Goal: Find specific page/section: Find specific page/section

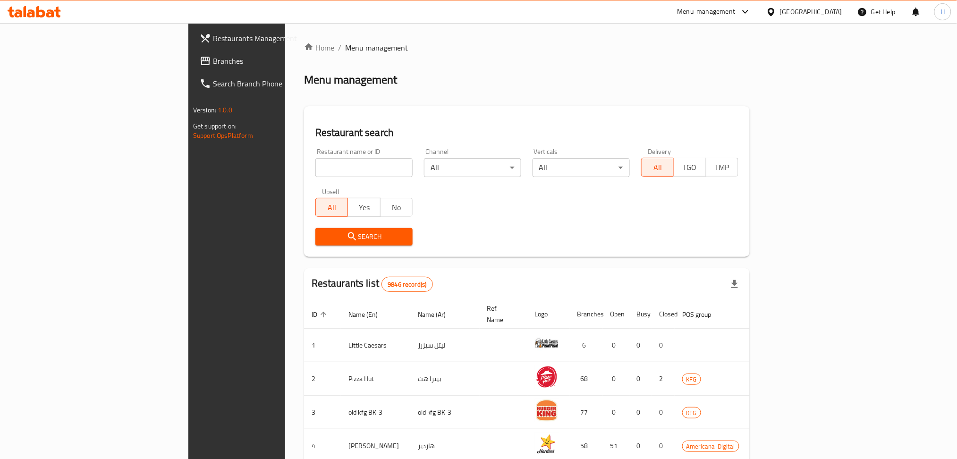
click at [213, 64] on span "Branches" at bounding box center [277, 60] width 128 height 11
click at [315, 170] on input "search" at bounding box center [363, 167] width 97 height 19
paste input "726204"
type input "726204"
click button "Search" at bounding box center [363, 236] width 97 height 17
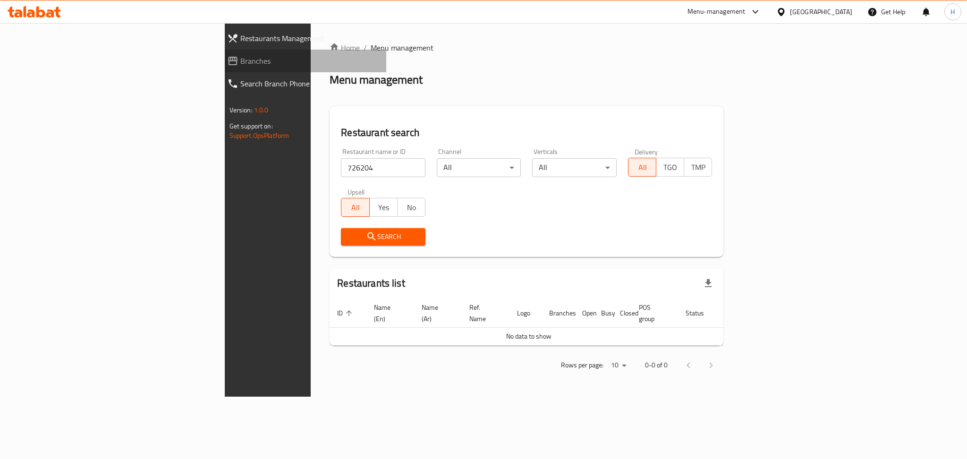
click at [240, 58] on span "Branches" at bounding box center [309, 60] width 138 height 11
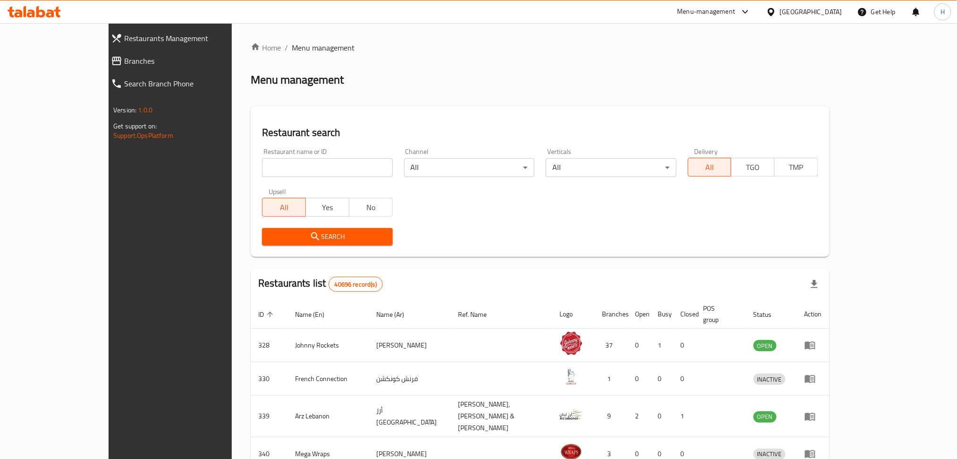
click at [124, 65] on span "Branches" at bounding box center [192, 60] width 137 height 11
click at [124, 62] on span "Branches" at bounding box center [192, 60] width 137 height 11
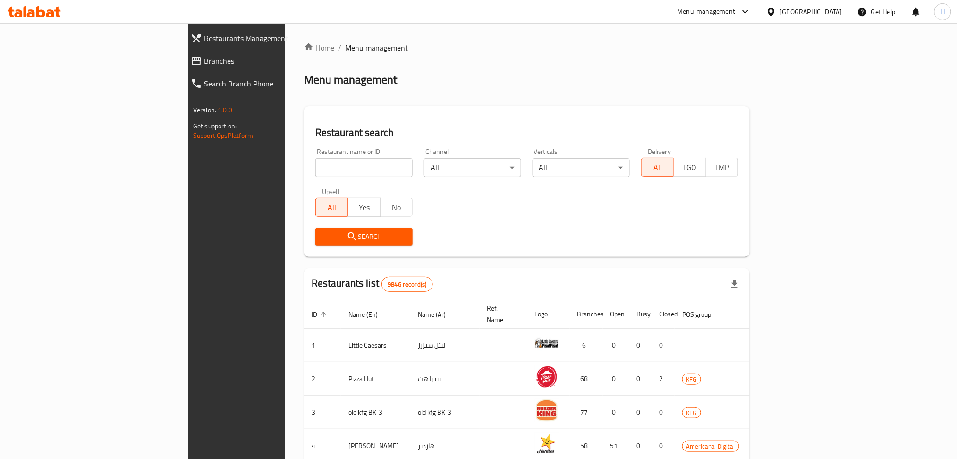
click at [204, 63] on span "Branches" at bounding box center [272, 60] width 137 height 11
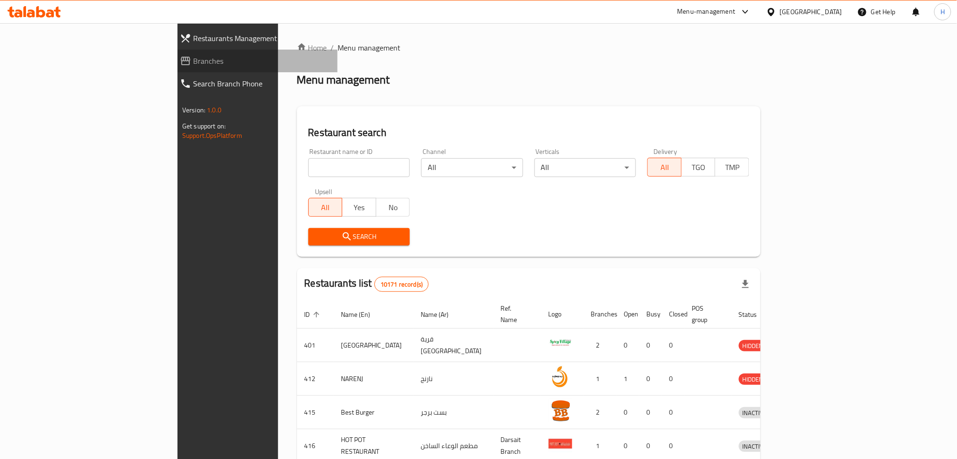
click at [193, 61] on span "Branches" at bounding box center [261, 60] width 137 height 11
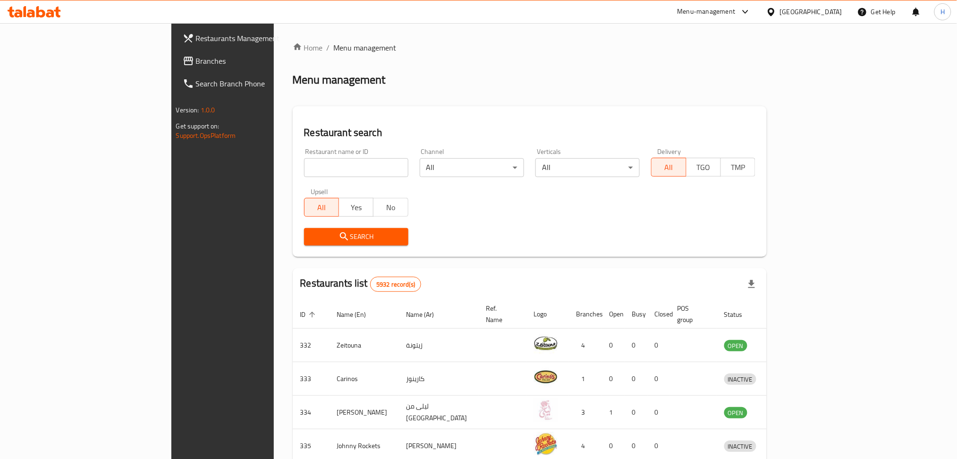
click at [196, 66] on span "Branches" at bounding box center [260, 60] width 128 height 11
